Goal: Task Accomplishment & Management: Use online tool/utility

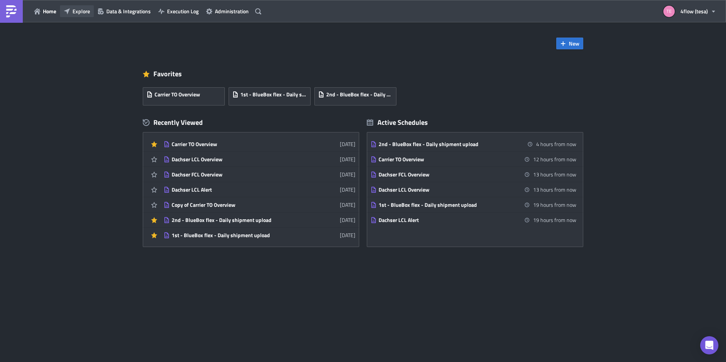
click at [79, 14] on span "Explore" at bounding box center [81, 11] width 17 height 8
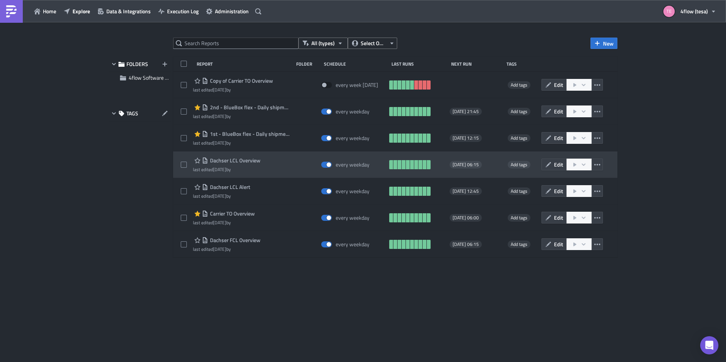
click at [237, 159] on span "Dachser LCL Overview" at bounding box center [234, 160] width 52 height 7
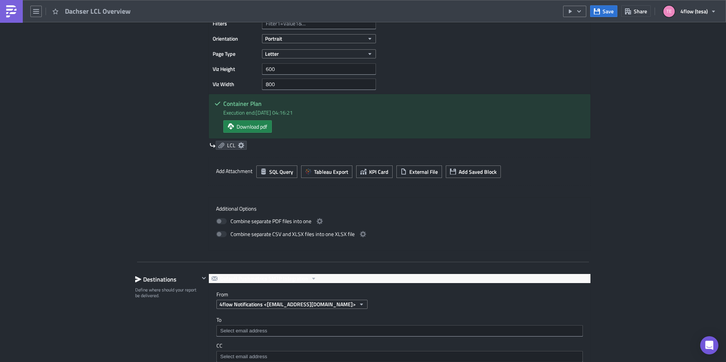
scroll to position [494, 0]
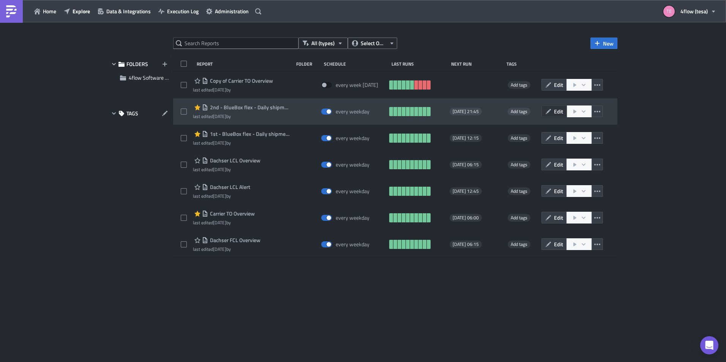
click at [550, 111] on icon "button" at bounding box center [549, 112] width 6 height 6
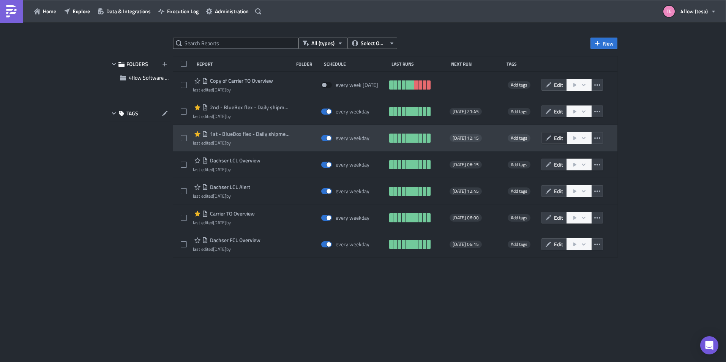
click at [549, 138] on icon "button" at bounding box center [548, 137] width 5 height 5
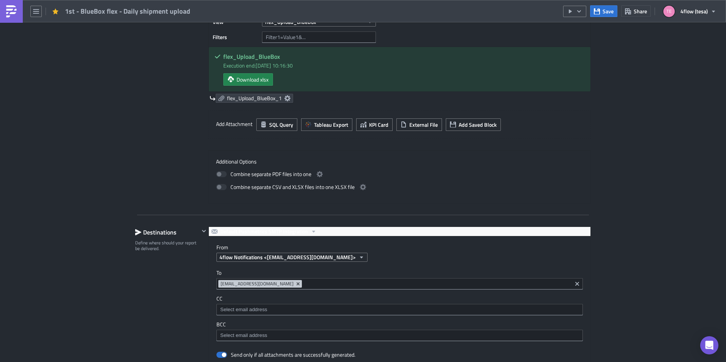
scroll to position [380, 0]
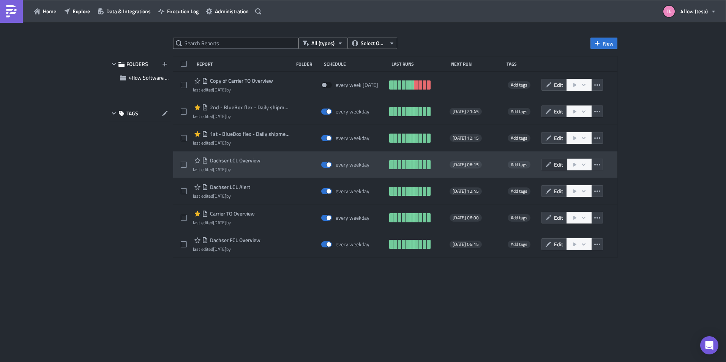
click at [555, 164] on span "Edit" at bounding box center [558, 165] width 9 height 8
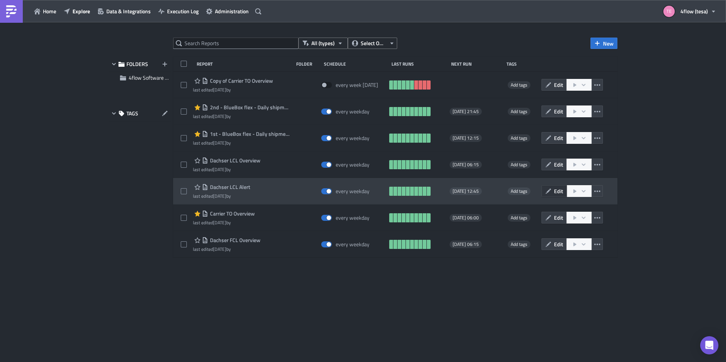
click at [550, 196] on button "Edit" at bounding box center [554, 191] width 25 height 12
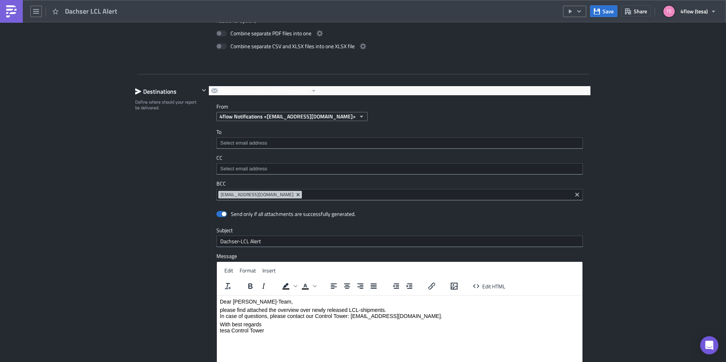
scroll to position [456, 0]
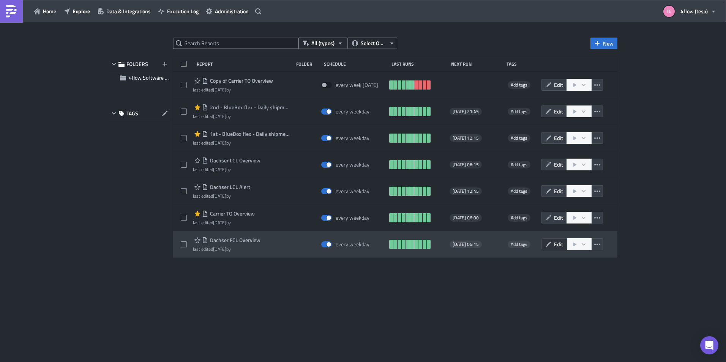
click at [552, 244] on button "Edit" at bounding box center [554, 245] width 25 height 12
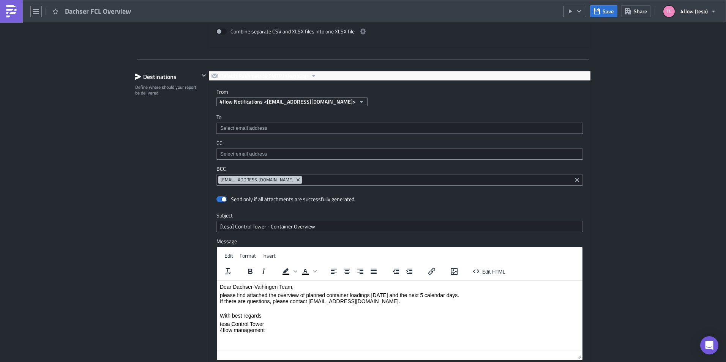
scroll to position [988, 0]
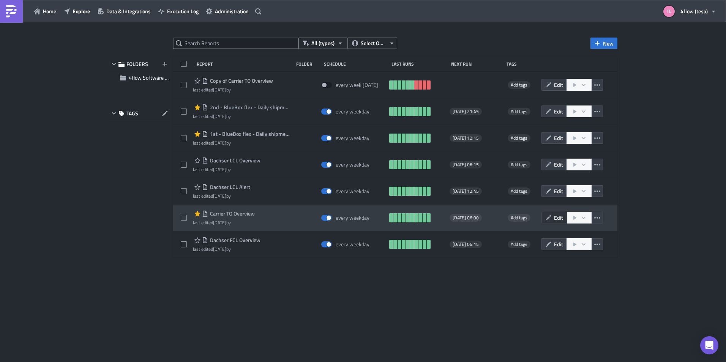
click at [554, 218] on button "Edit" at bounding box center [554, 218] width 25 height 12
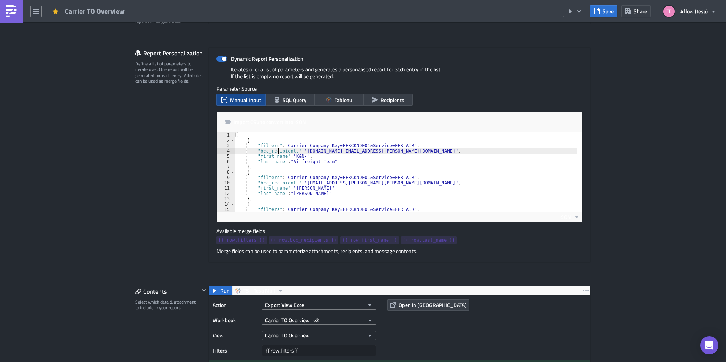
click at [275, 150] on div "[ { "filters" : "Carrier Company Key=FFRCKNDE01&Service=FFR_AIR" , "bcc_recipie…" at bounding box center [405, 178] width 343 height 90
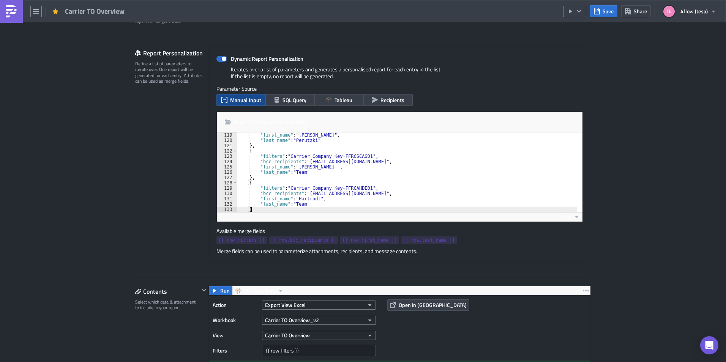
type textarea "]"
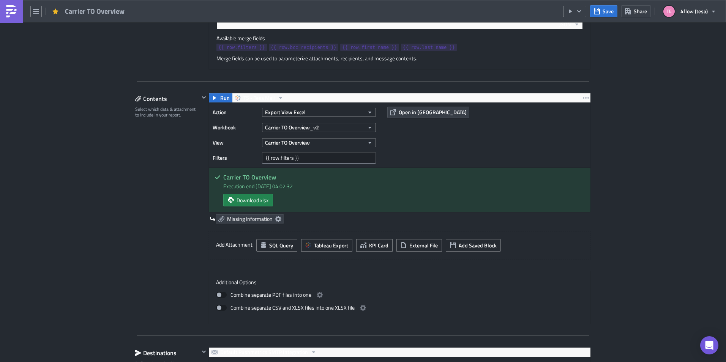
scroll to position [418, 0]
